Goal: Task Accomplishment & Management: Manage account settings

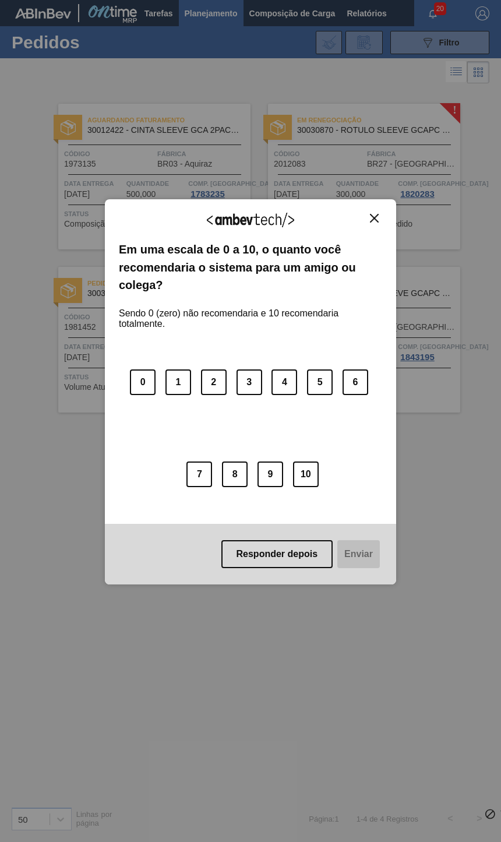
click at [372, 218] on img "Close" at bounding box center [374, 218] width 9 height 9
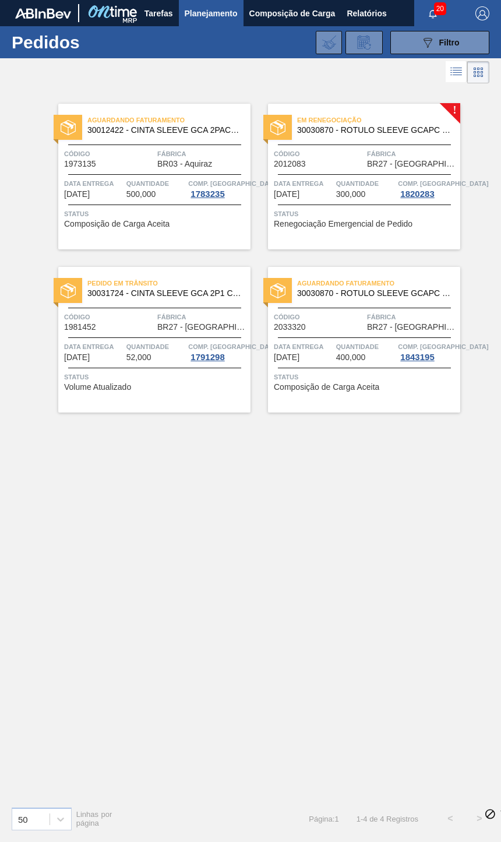
click at [400, 196] on span "1820283" at bounding box center [417, 193] width 38 height 9
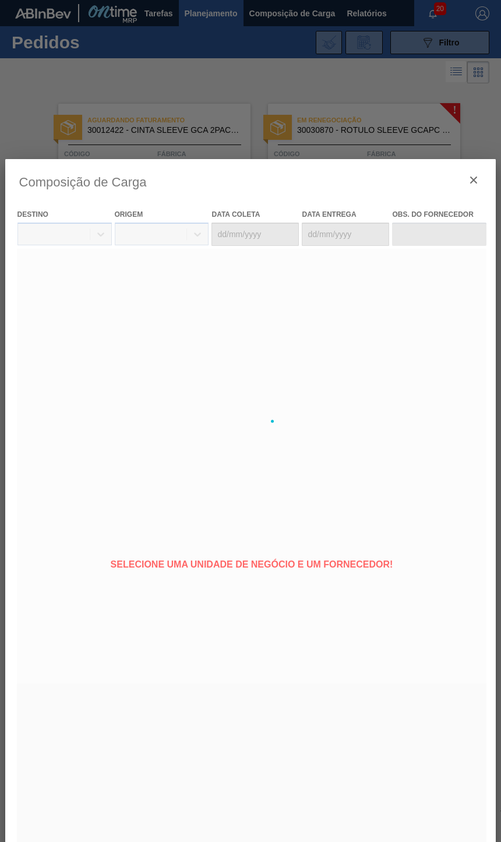
type coleta "[DATE]"
type entrega "[DATE]"
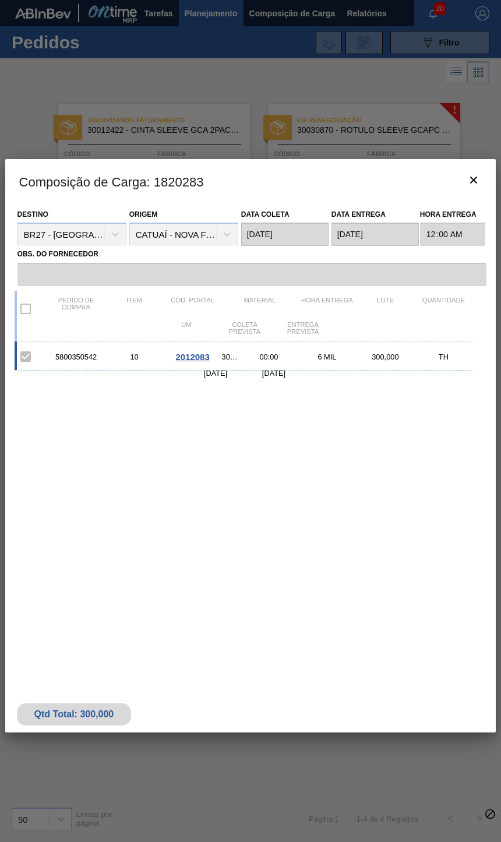
click at [19, 352] on label at bounding box center [25, 356] width 24 height 24
click at [487, 191] on button "botão de ícone" at bounding box center [474, 181] width 28 height 28
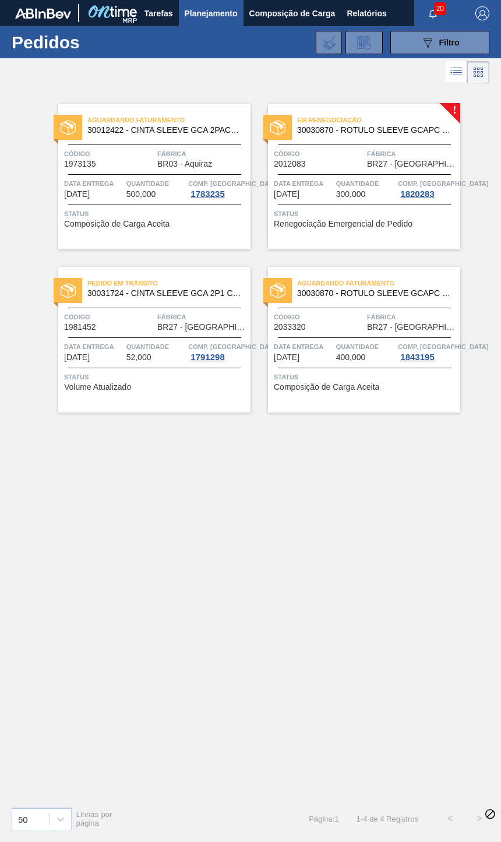
click at [343, 157] on span "Código" at bounding box center [319, 154] width 90 height 12
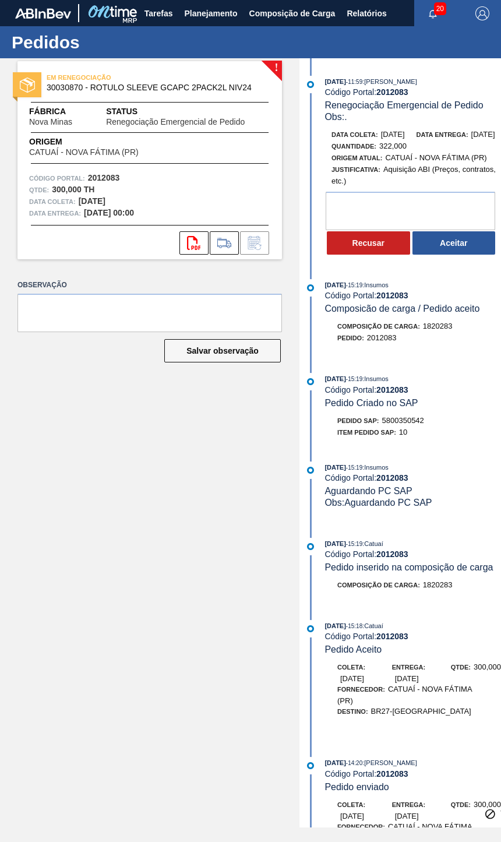
click at [484, 252] on button "Aceitar" at bounding box center [454, 242] width 83 height 23
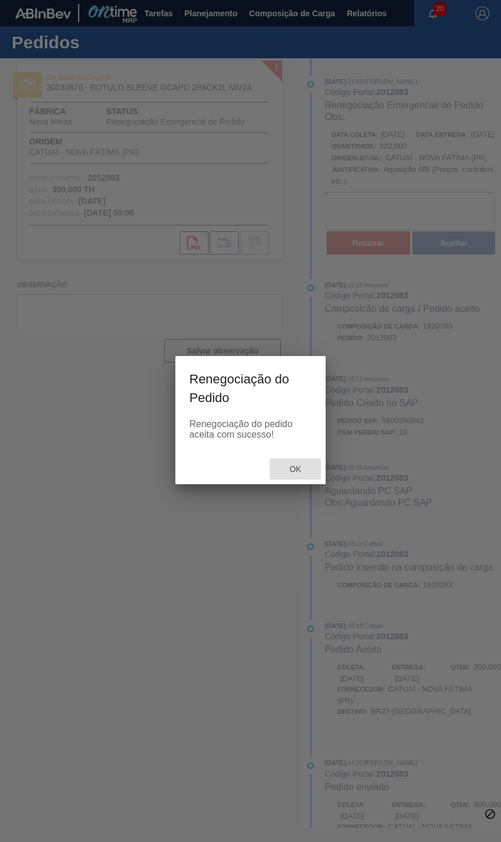
click at [294, 474] on span "Ok" at bounding box center [295, 468] width 30 height 9
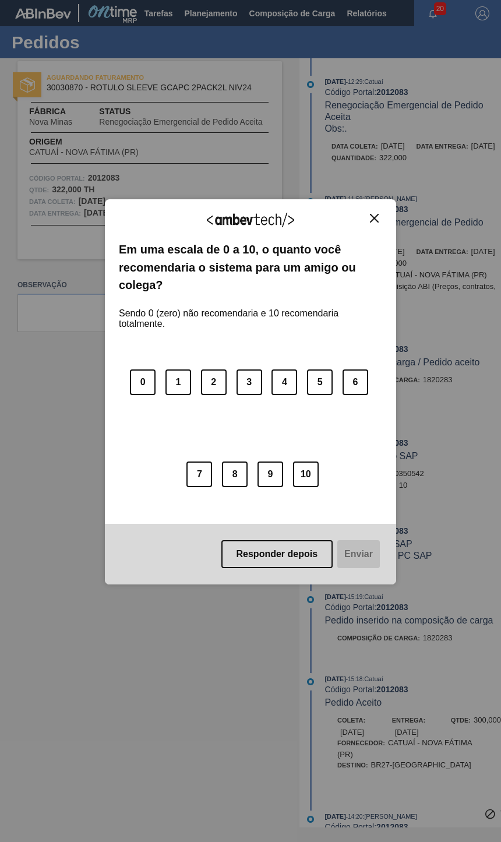
click at [394, 224] on div "Agradecemos seu feedback! Em uma escala de 0 a 10, o quanto você recomendaria o…" at bounding box center [250, 391] width 291 height 385
click at [378, 220] on img "Close" at bounding box center [374, 218] width 9 height 9
